Goal: Information Seeking & Learning: Find specific fact

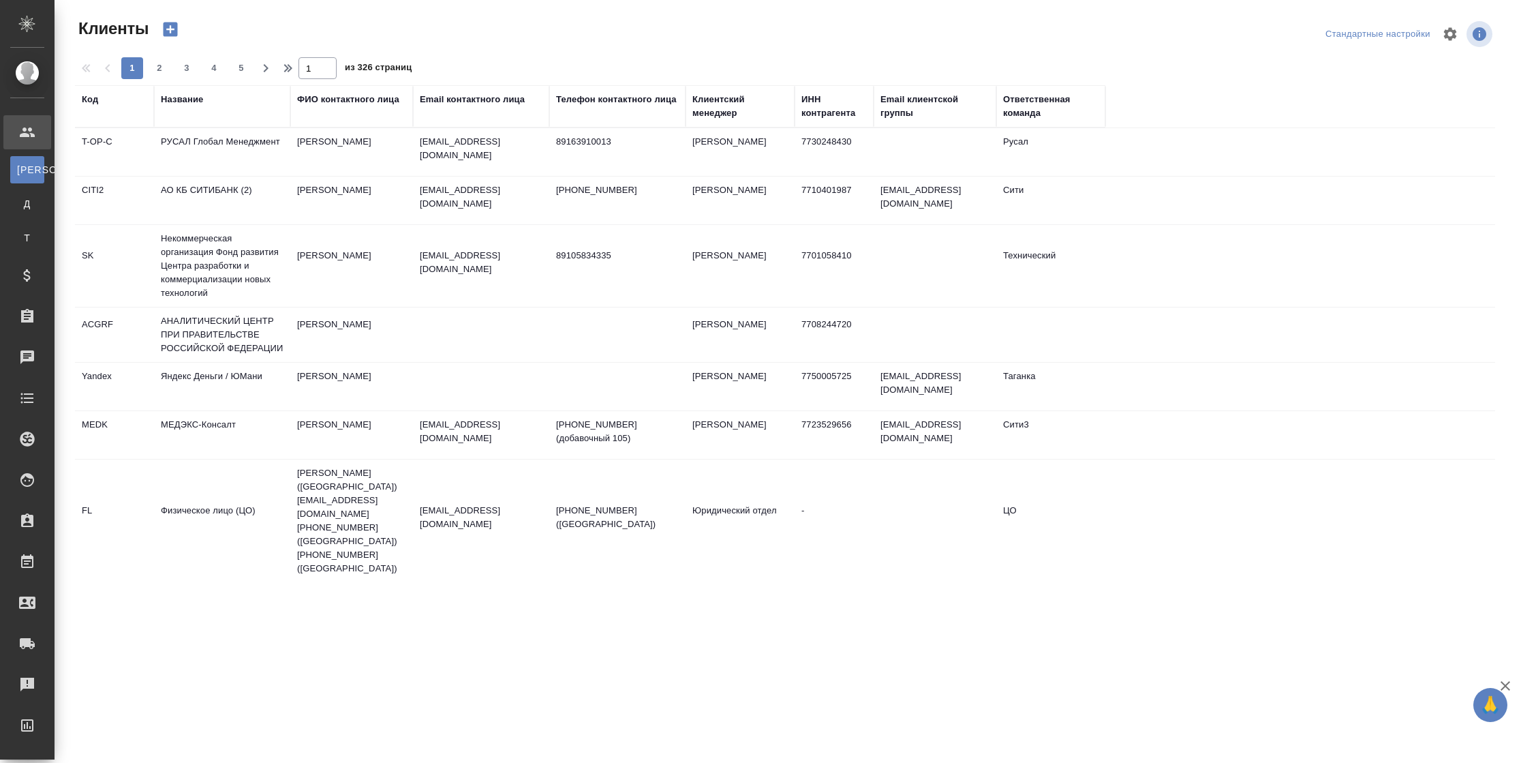
select select "RU"
click at [193, 97] on div "Название" at bounding box center [182, 100] width 42 height 14
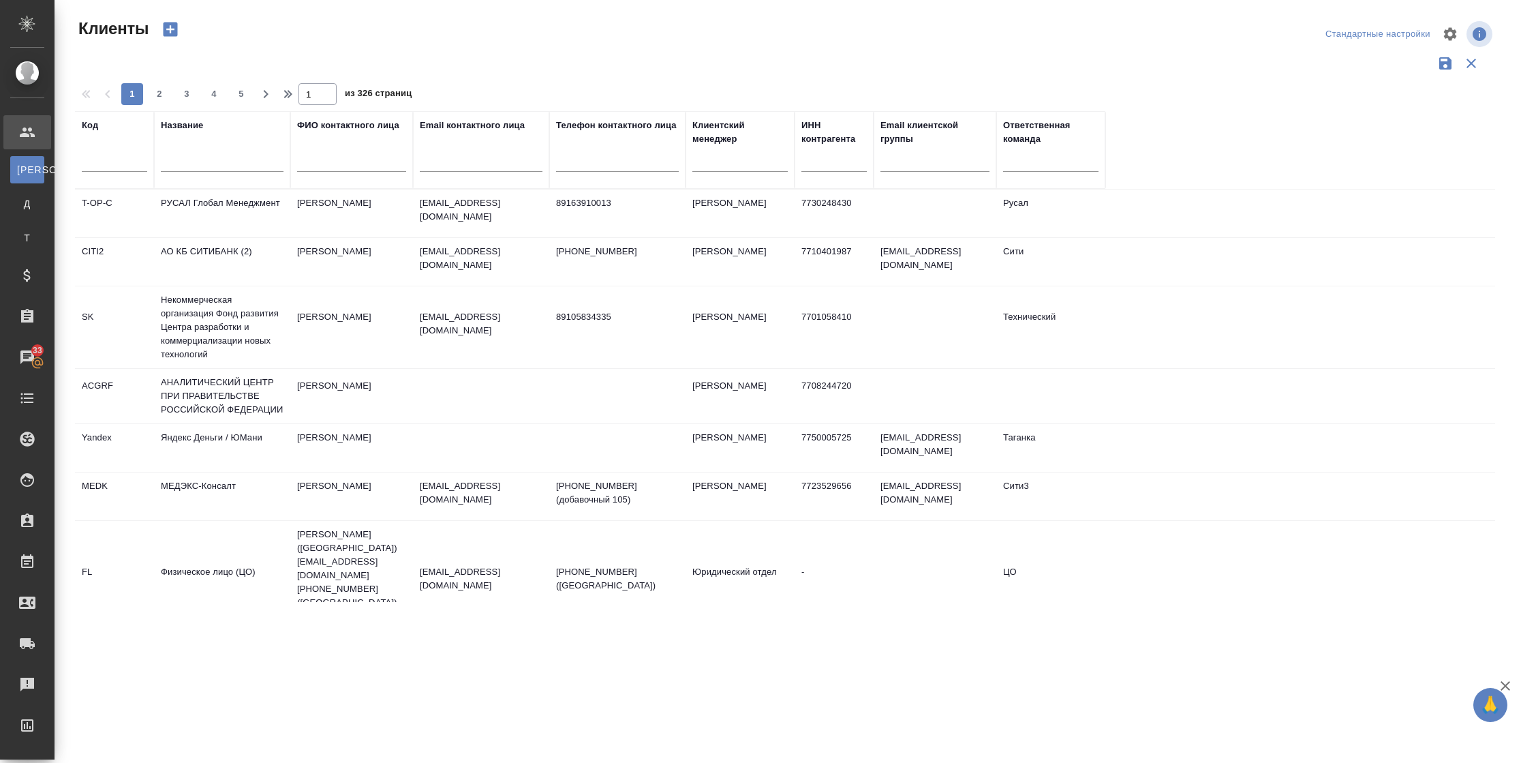
click at [228, 160] on input "text" at bounding box center [222, 163] width 123 height 17
click at [224, 160] on input "text" at bounding box center [222, 163] width 123 height 17
click at [358, 261] on td "Вишняк Максим" at bounding box center [351, 262] width 123 height 48
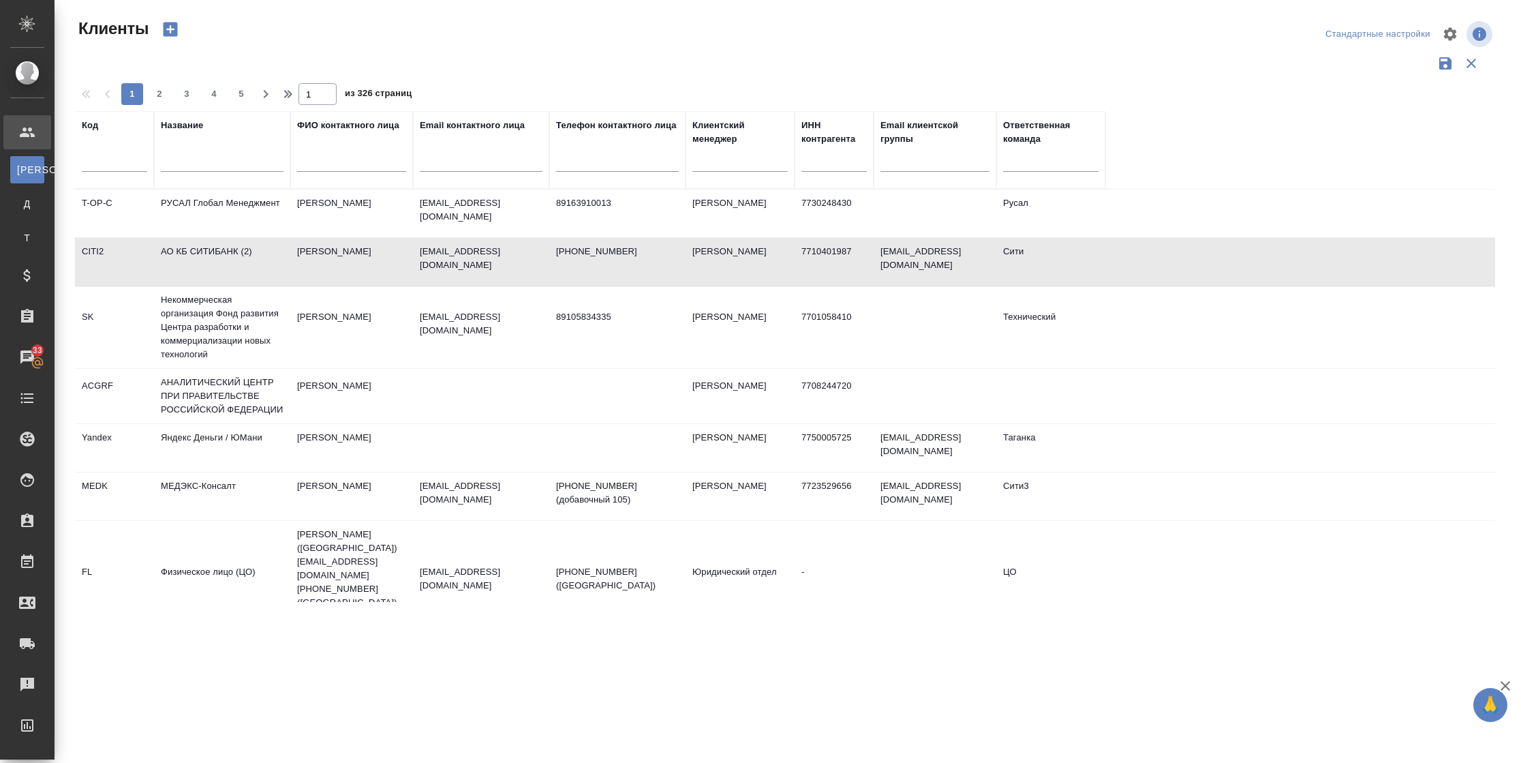
click at [358, 261] on td "Вишняк Максим" at bounding box center [351, 262] width 123 height 48
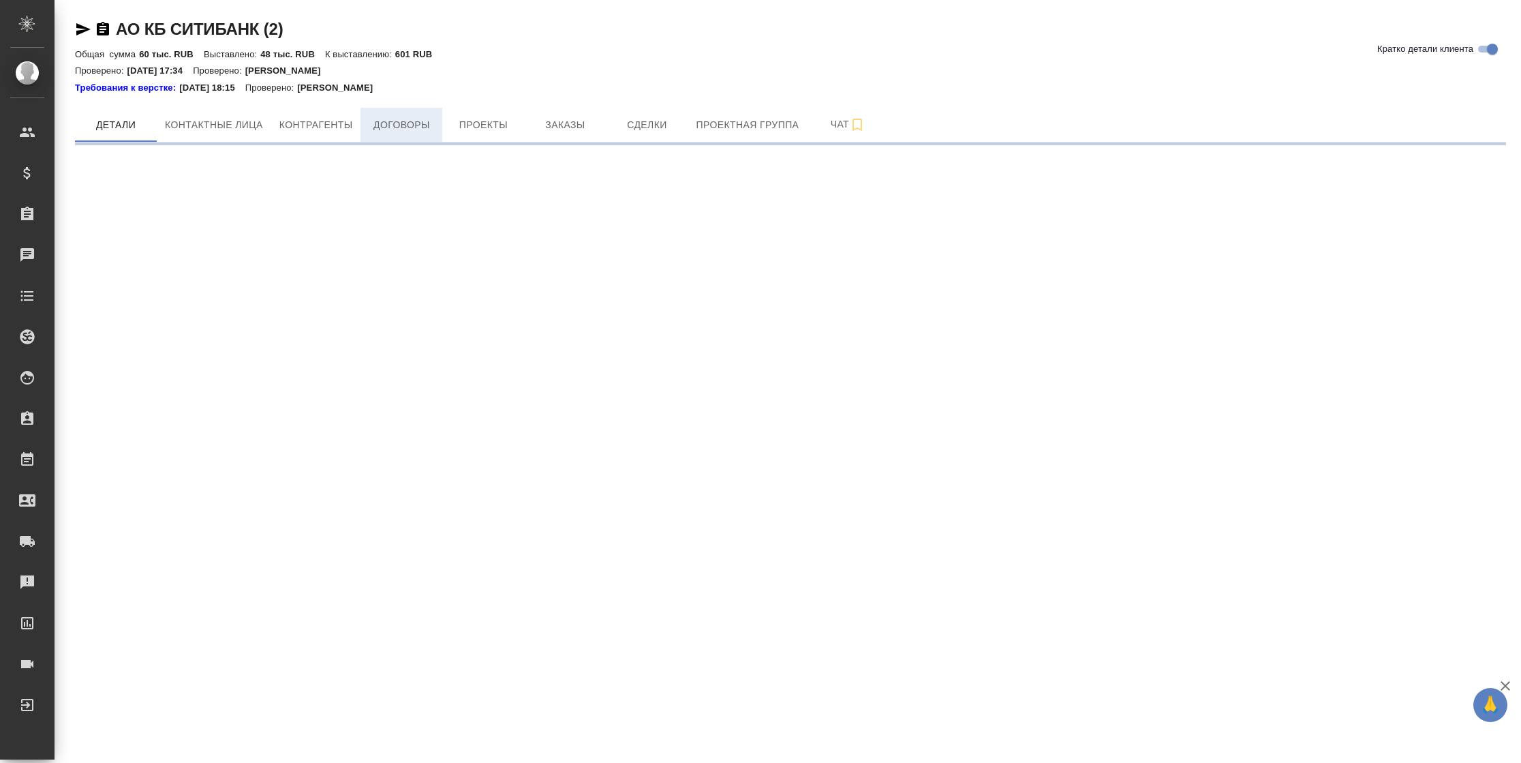
click at [414, 126] on span "Договоры" at bounding box center [401, 125] width 65 height 17
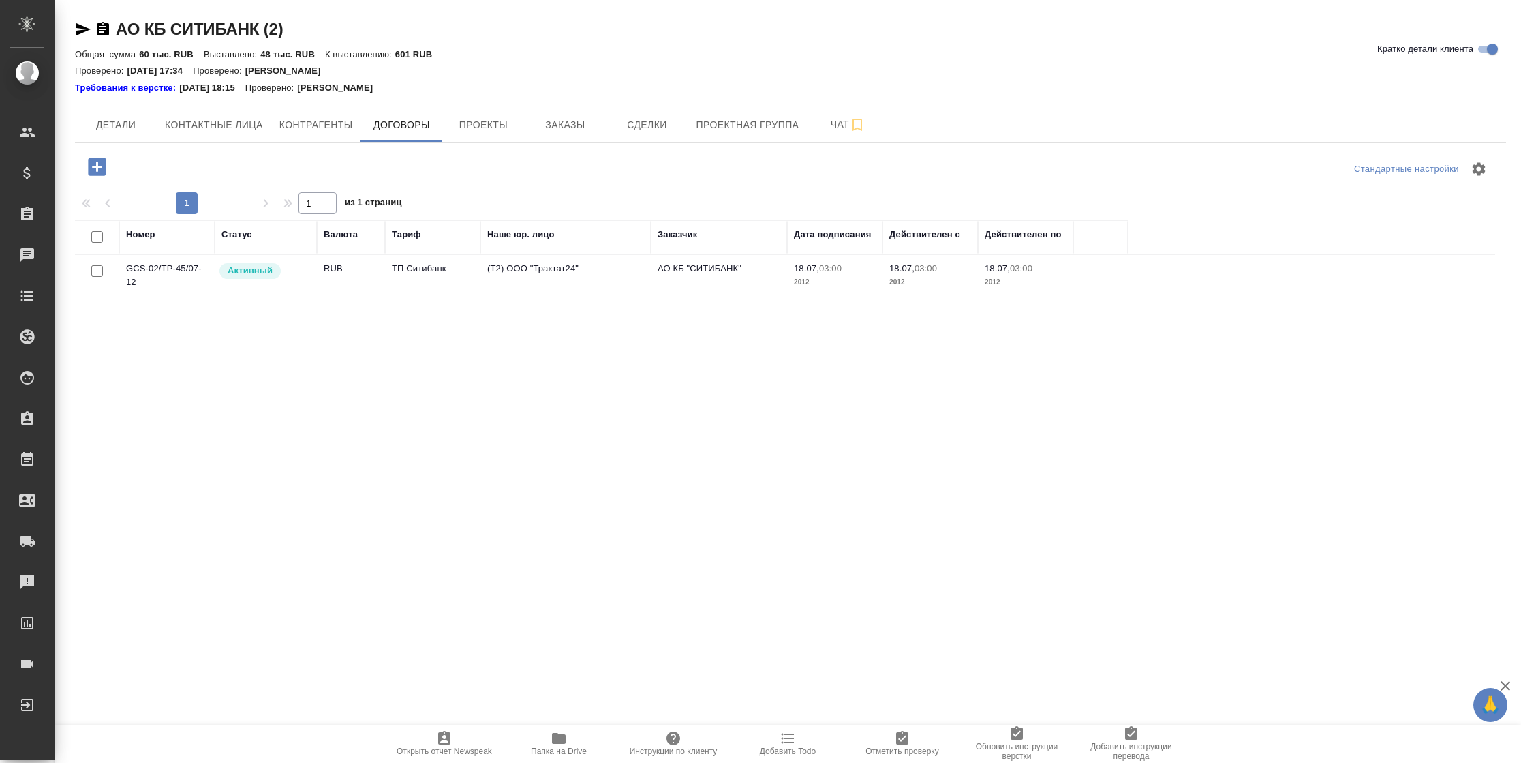
click at [390, 274] on td "ТП Ситибанк" at bounding box center [432, 279] width 95 height 48
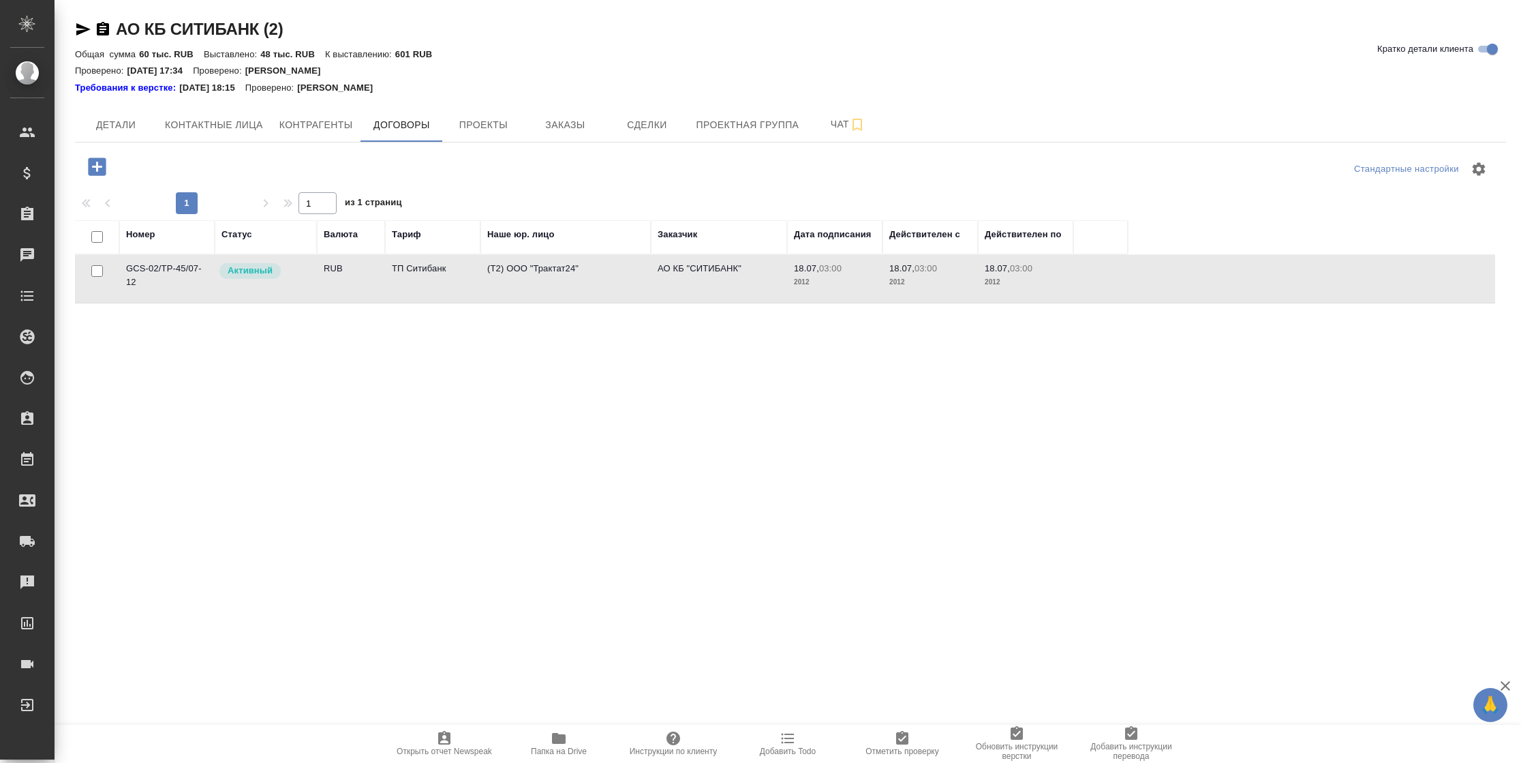
click at [390, 274] on td "ТП Ситибанк" at bounding box center [432, 279] width 95 height 48
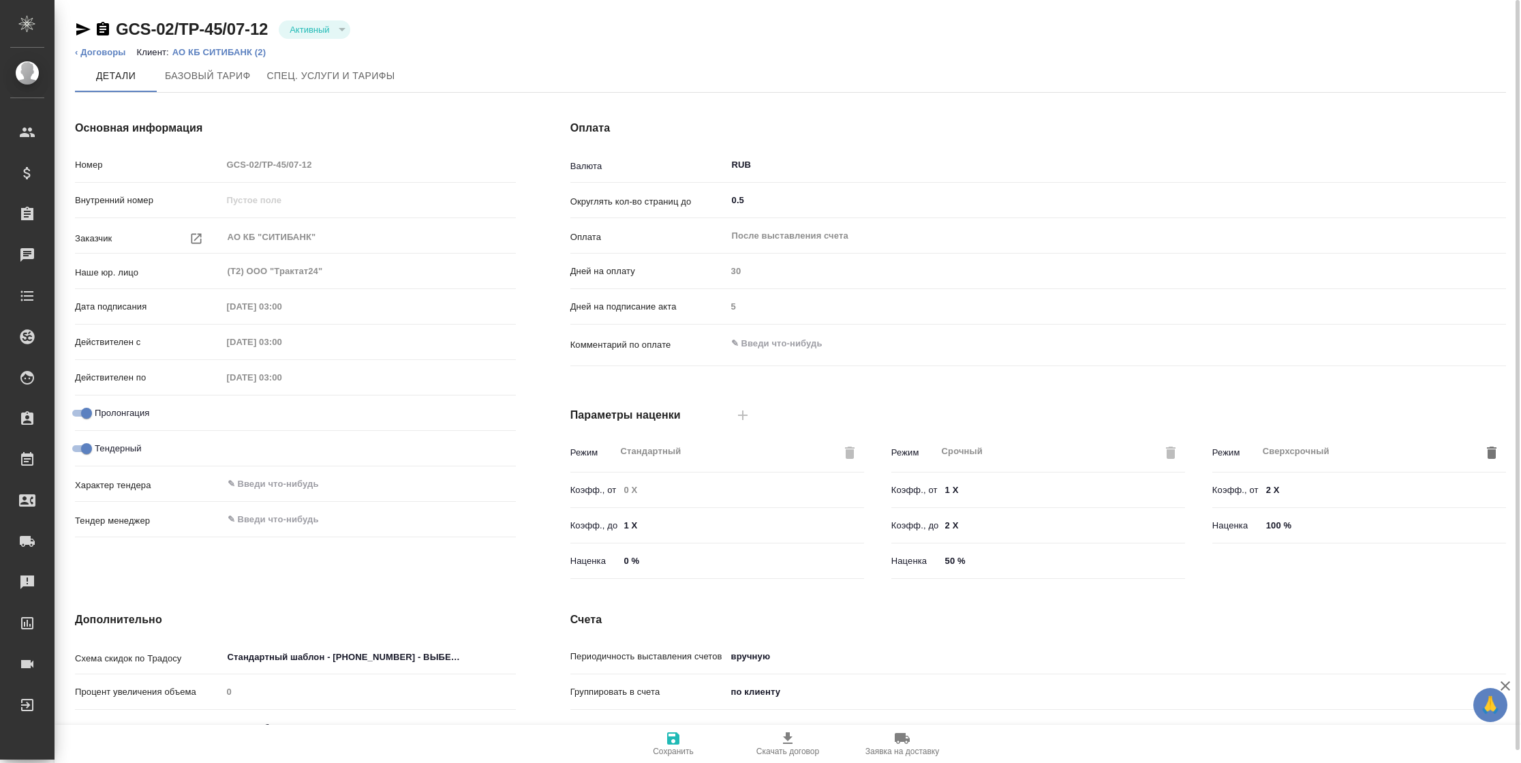
click at [263, 148] on div "Основная информация Номер GCS-02/TP-45/07-12 Внутренний номер Заказчик АО КБ "С…" at bounding box center [295, 352] width 495 height 519
drag, startPoint x: 273, startPoint y: 165, endPoint x: 280, endPoint y: 183, distance: 19.9
click at [280, 183] on div "Номер GCS-02/TP-45/07-12" at bounding box center [295, 170] width 441 height 35
click at [27, 700] on div "Выйти" at bounding box center [10, 704] width 34 height 20
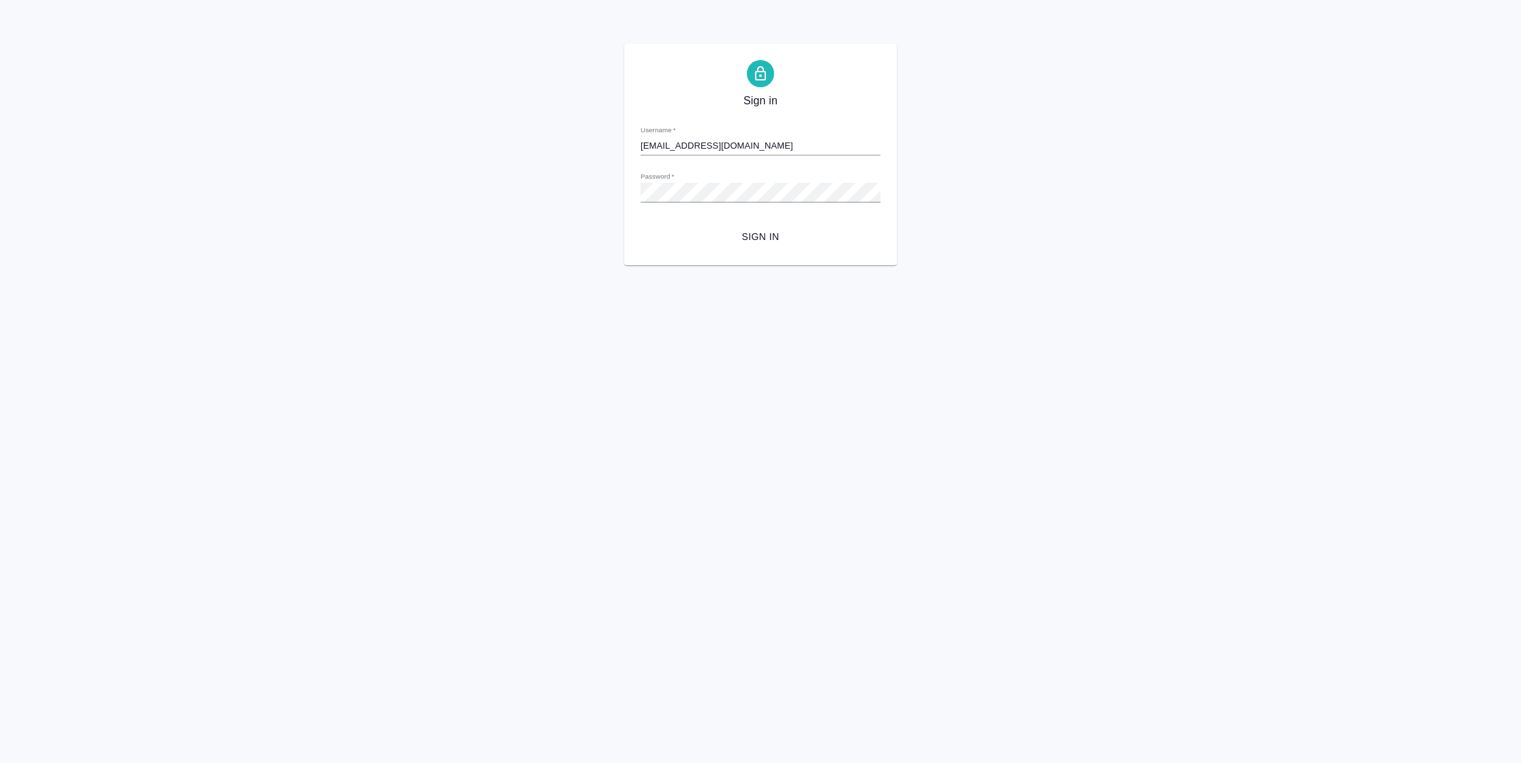
click at [741, 147] on input "r_cm@awatera.com" at bounding box center [761, 145] width 240 height 19
drag, startPoint x: 660, startPoint y: 144, endPoint x: 647, endPoint y: 147, distance: 12.7
click at [647, 147] on input "r_cm@awatera.com" at bounding box center [761, 145] width 240 height 19
type input "[EMAIL_ADDRESS][DOMAIN_NAME]"
click at [752, 242] on span "Sign in" at bounding box center [761, 236] width 218 height 17
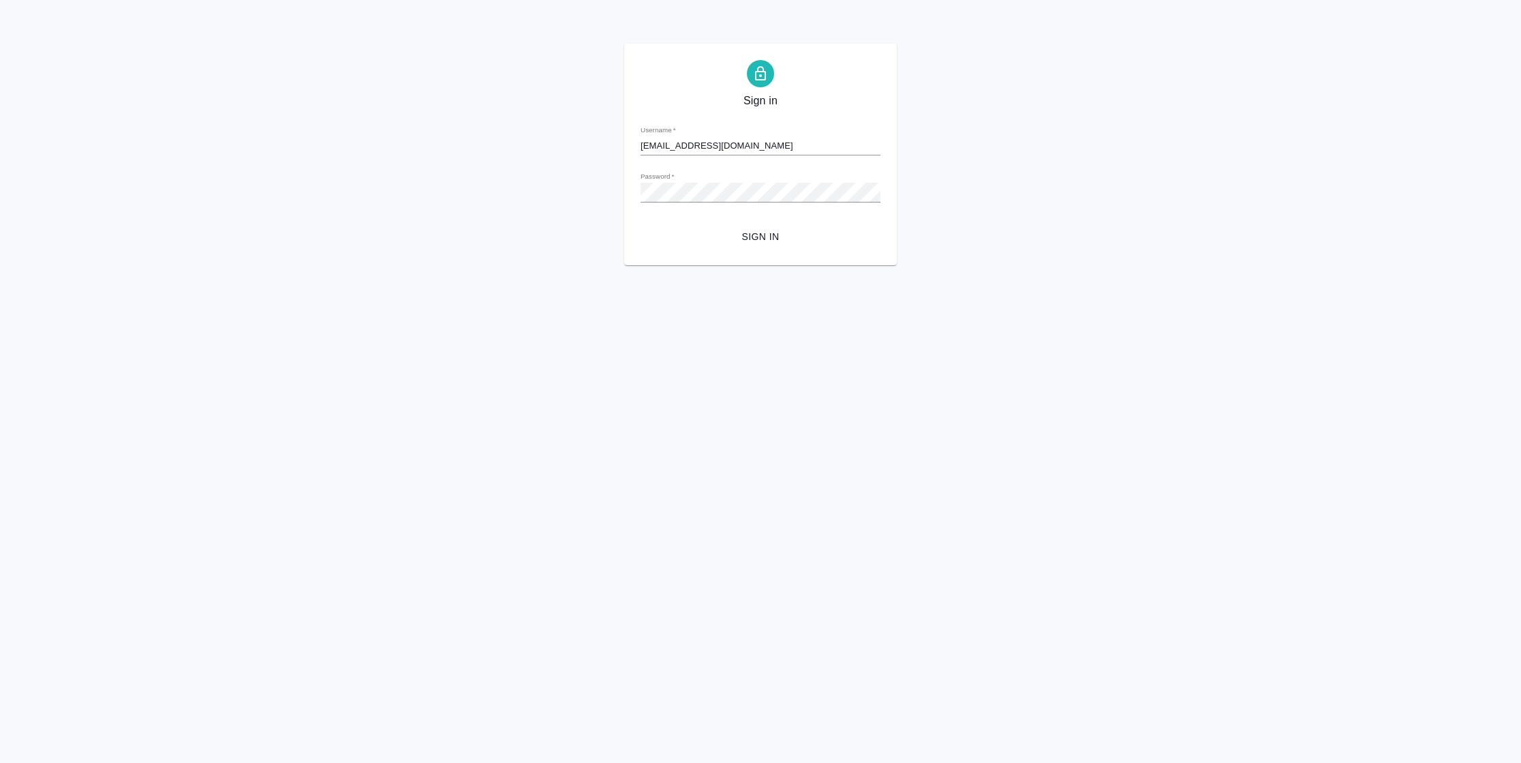
click at [140, 265] on html "Sign in Username   * [EMAIL_ADDRESS][DOMAIN_NAME] Password   * urlPath   * / Si…" at bounding box center [760, 132] width 1521 height 265
click at [450, 208] on div "Sign in Username   * [EMAIL_ADDRESS][DOMAIN_NAME] Password   * urlPath   * / Si…" at bounding box center [760, 154] width 1521 height 221
click at [652, 242] on span "Sign in" at bounding box center [761, 236] width 218 height 17
click at [596, 196] on div "Sign in Username   * [EMAIL_ADDRESS][DOMAIN_NAME] Password   * urlPath   * / Si…" at bounding box center [760, 154] width 1521 height 221
click at [652, 234] on span "Sign in" at bounding box center [761, 236] width 218 height 17
